Goal: Task Accomplishment & Management: Use online tool/utility

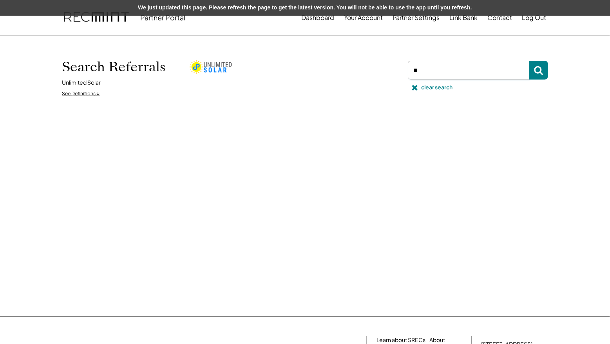
type input "*"
type input "**********"
click at [542, 68] on icon at bounding box center [538, 69] width 9 height 9
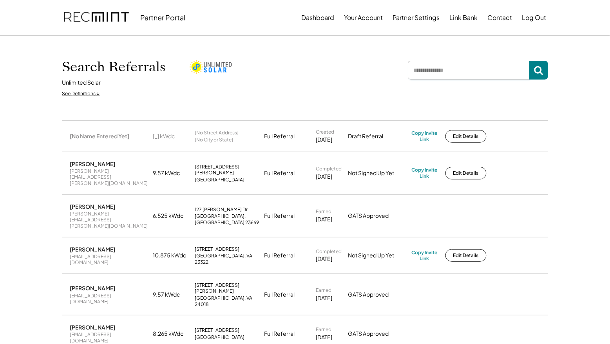
click at [446, 70] on input "input" at bounding box center [468, 70] width 121 height 19
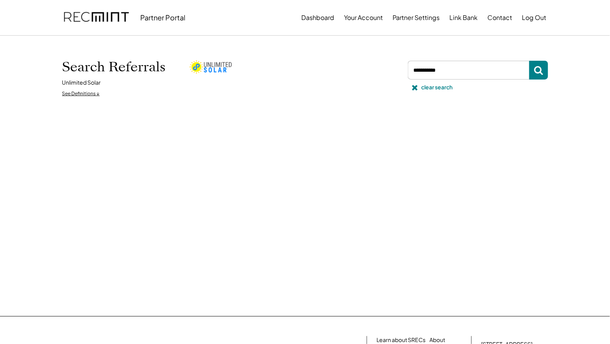
click at [433, 72] on input "input" at bounding box center [468, 70] width 121 height 19
click at [545, 69] on button at bounding box center [538, 70] width 19 height 19
click at [457, 67] on input "input" at bounding box center [468, 70] width 121 height 19
type input "*"
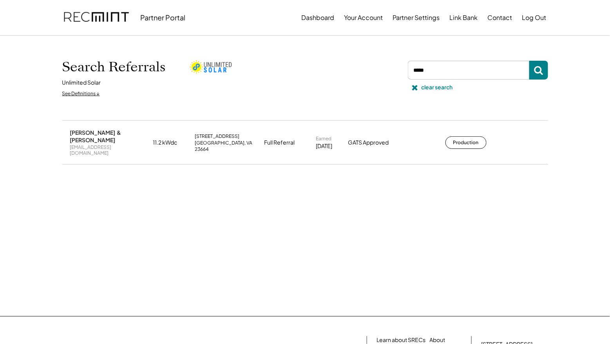
click at [442, 75] on input "input" at bounding box center [468, 70] width 121 height 19
type input "*"
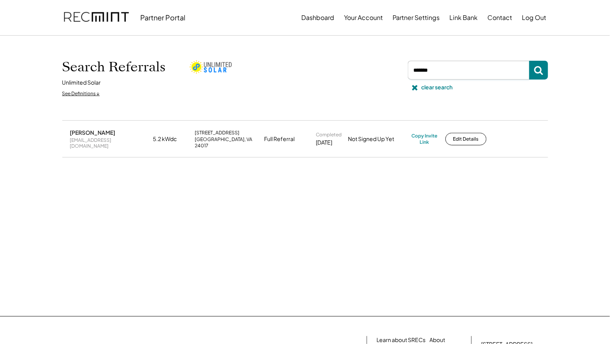
click at [441, 71] on input "input" at bounding box center [468, 70] width 121 height 19
type input "*"
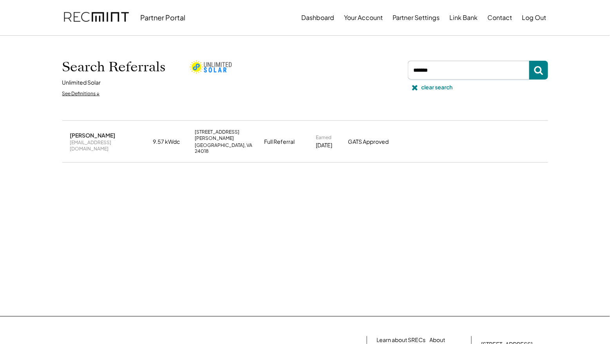
click at [443, 73] on input "input" at bounding box center [468, 70] width 121 height 19
type input "*"
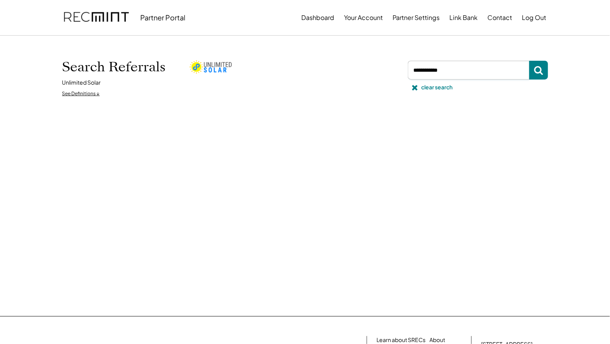
click at [448, 73] on input "input" at bounding box center [468, 70] width 121 height 19
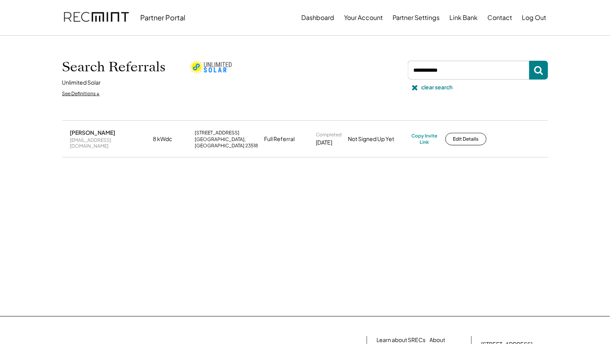
click at [462, 74] on input "input" at bounding box center [468, 70] width 121 height 19
type input "*"
click at [451, 67] on input "input" at bounding box center [468, 70] width 121 height 19
type input "*"
click at [465, 69] on input "input" at bounding box center [468, 70] width 121 height 19
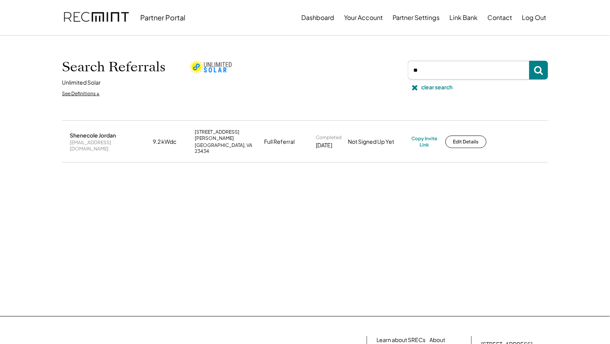
type input "*"
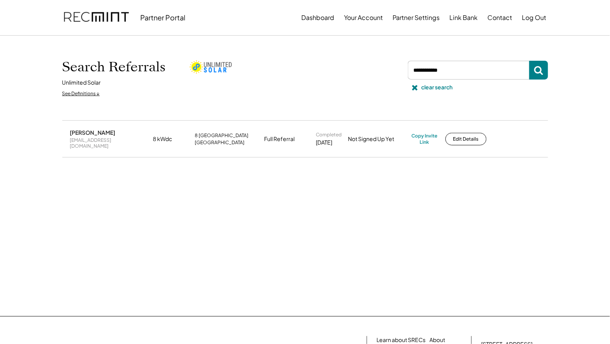
click at [451, 72] on input "input" at bounding box center [468, 70] width 121 height 19
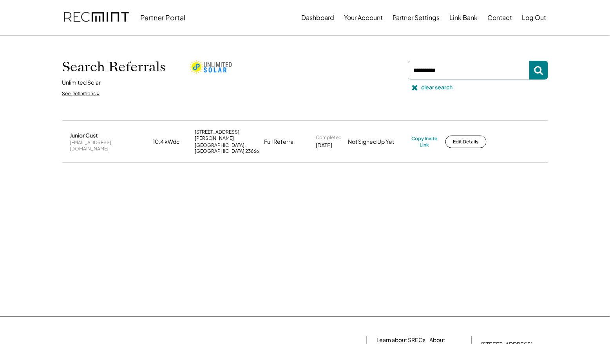
click at [456, 74] on input "input" at bounding box center [468, 70] width 121 height 19
type input "*"
type input "**********"
